Goal: Find specific page/section: Find specific page/section

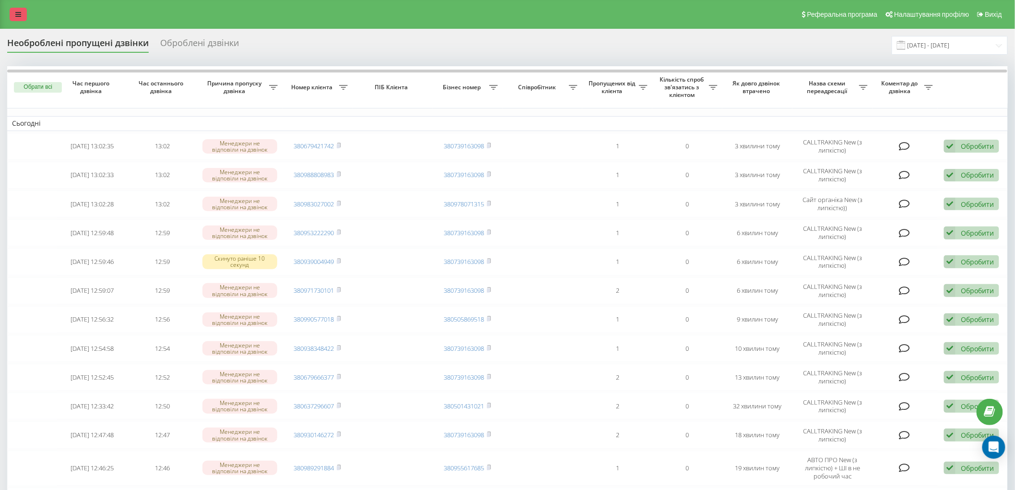
click at [17, 16] on icon at bounding box center [18, 14] width 6 height 7
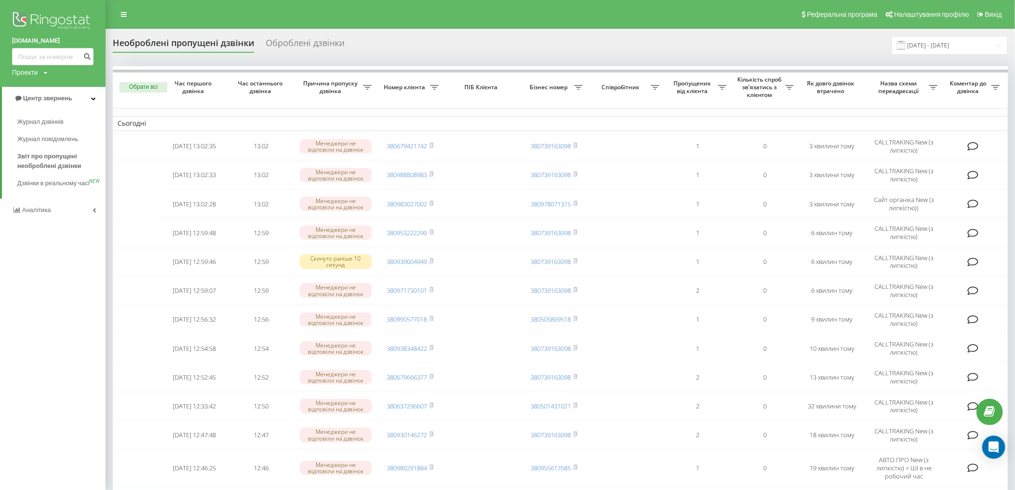
click at [40, 113] on div "Журнал дзвінків Журнал повідомлень Звіт про пропущені необроблені дзвінки Дзвін…" at bounding box center [52, 154] width 105 height 89
click at [42, 124] on span "Журнал дзвінків" at bounding box center [42, 122] width 51 height 10
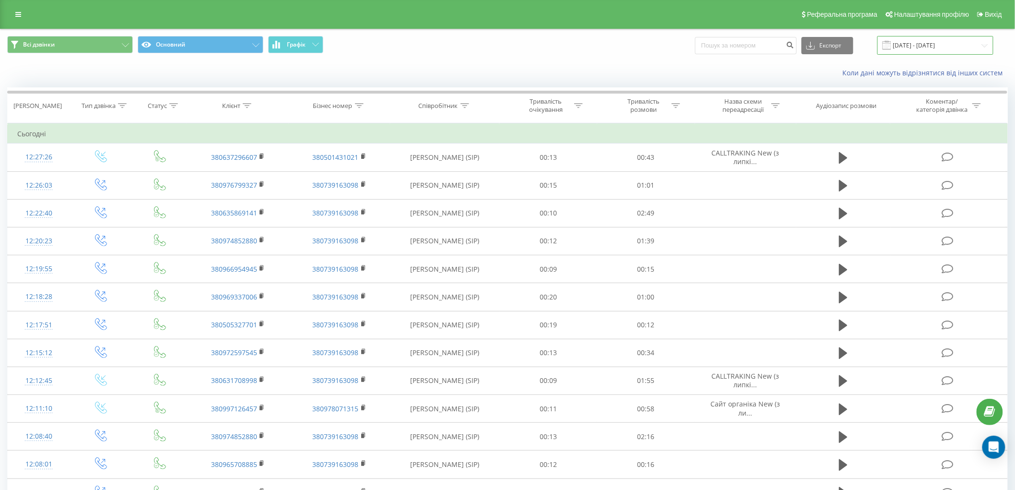
click at [917, 41] on input "[DATE] - [DATE]" at bounding box center [935, 45] width 116 height 19
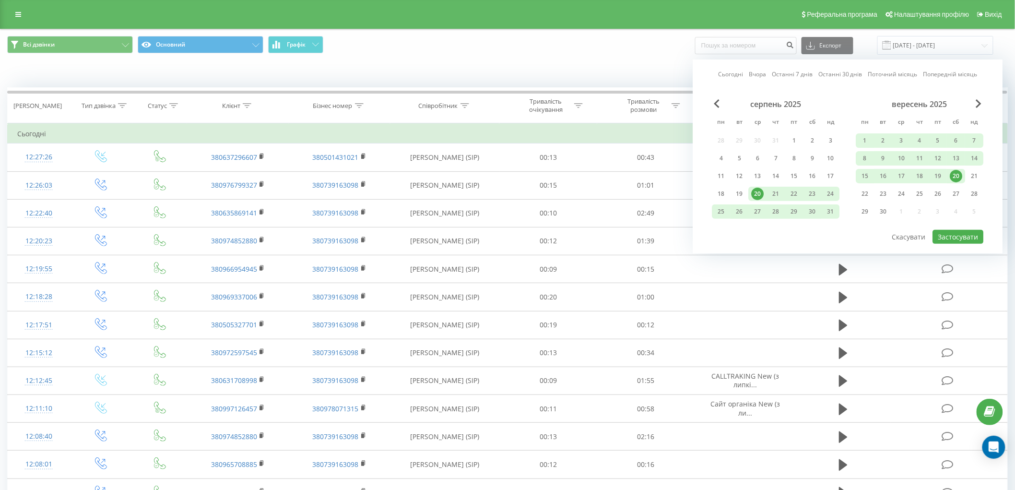
click at [960, 173] on div "20" at bounding box center [956, 176] width 12 height 12
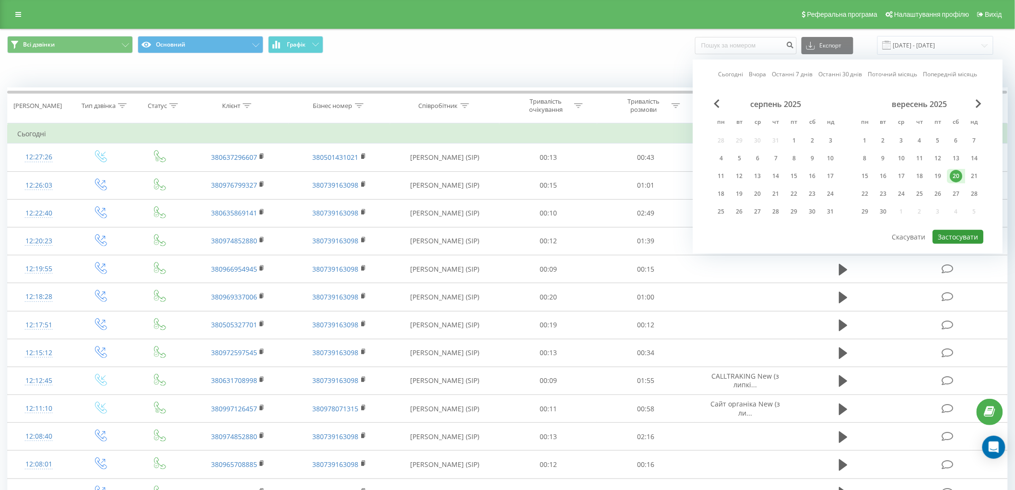
click at [960, 231] on button "Застосувати" at bounding box center [958, 237] width 51 height 14
type input "20.09.2025 - 20.09.2025"
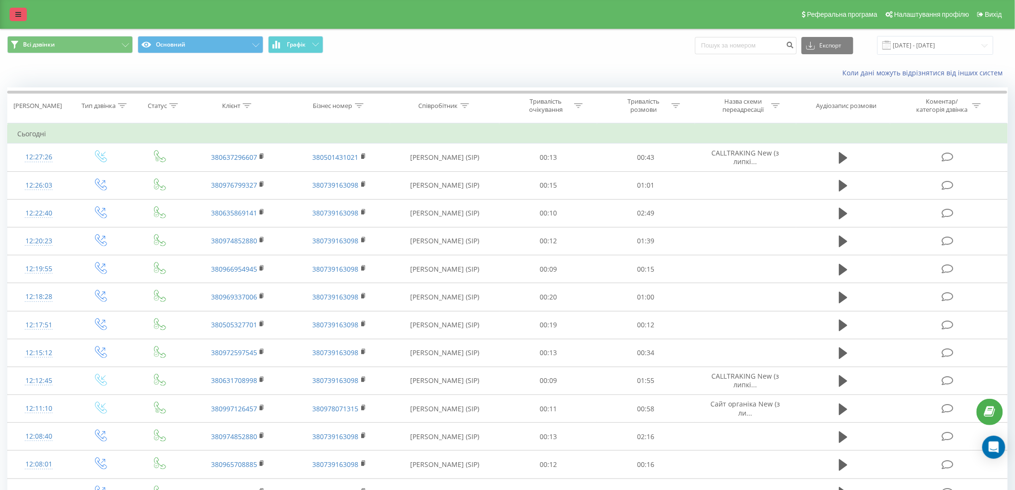
click at [10, 16] on link at bounding box center [18, 14] width 17 height 13
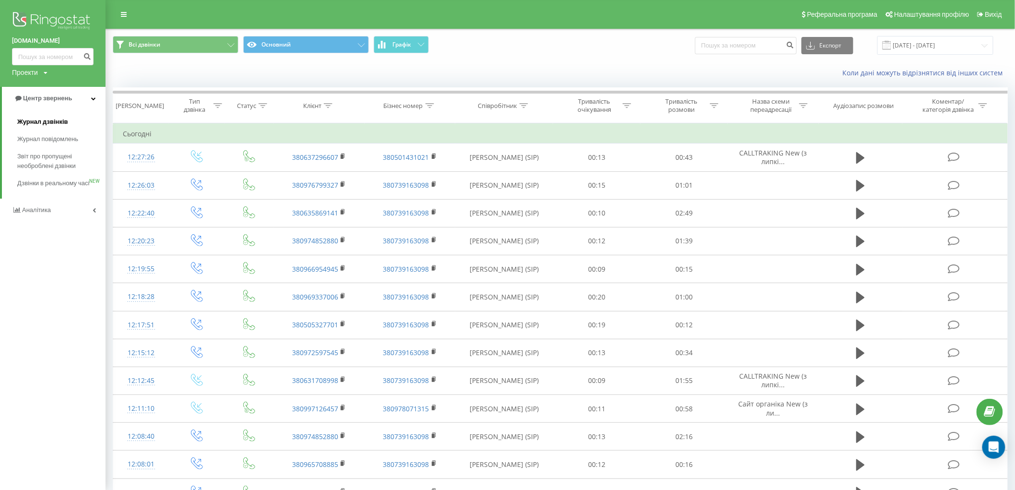
click at [70, 128] on link "Журнал дзвінків" at bounding box center [61, 121] width 88 height 17
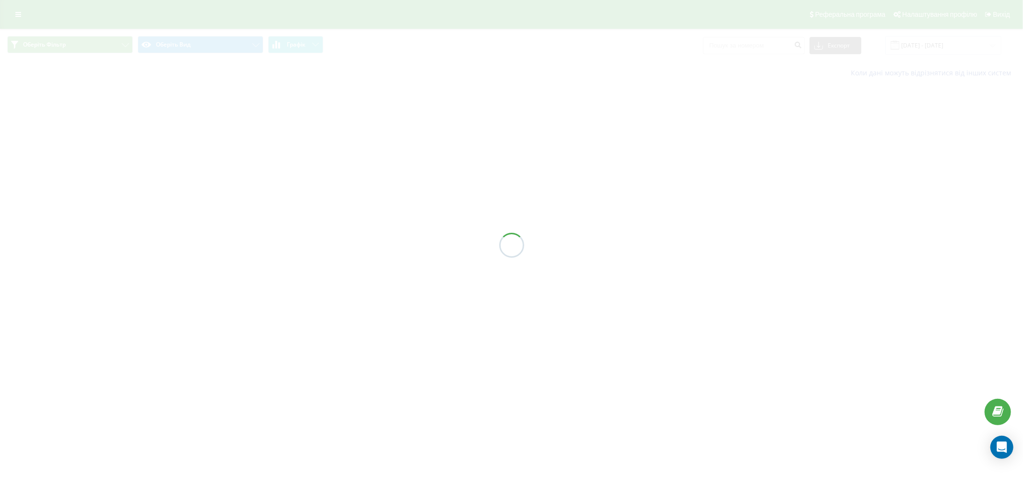
click at [11, 12] on div at bounding box center [511, 245] width 1023 height 490
click at [12, 12] on div at bounding box center [511, 245] width 1023 height 490
click at [19, 10] on div "Реферальна програма Налаштування профілю Вихід Всі дзвінки Основний Графік Експ…" at bounding box center [511, 42] width 1023 height 85
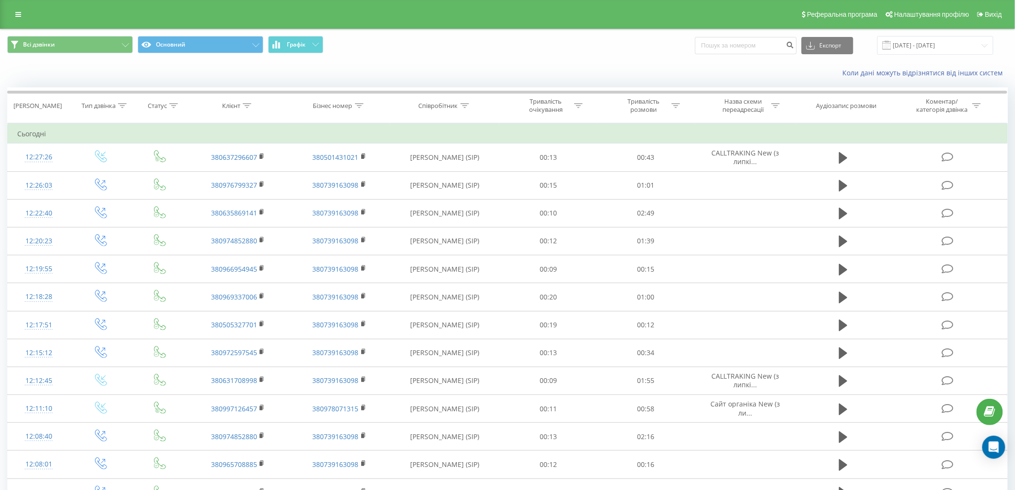
click at [19, 10] on link at bounding box center [18, 14] width 17 height 13
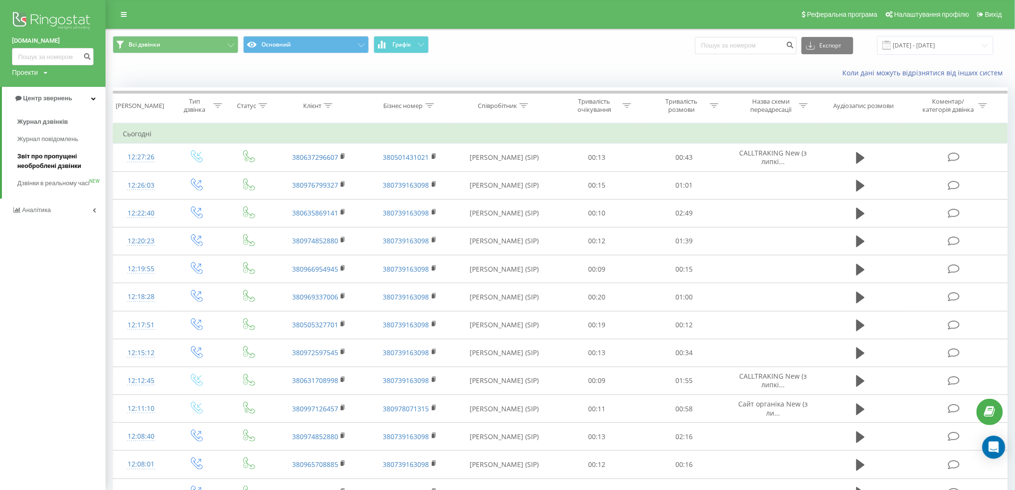
click at [59, 159] on span "Звіт про пропущені необроблені дзвінки" at bounding box center [58, 161] width 83 height 19
